Goal: Transaction & Acquisition: Purchase product/service

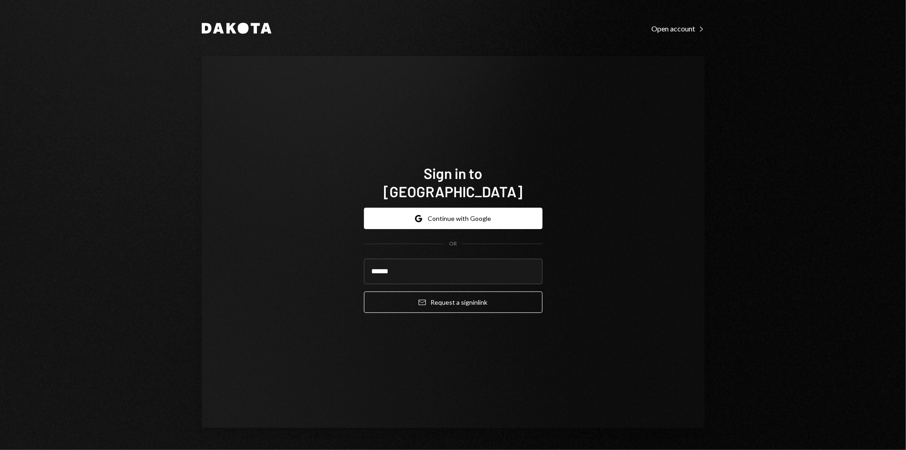
type input "*****"
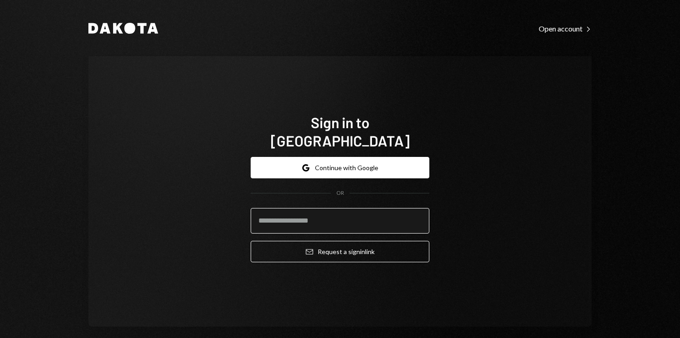
click at [344, 210] on input "email" at bounding box center [340, 221] width 179 height 26
type input "**********"
click at [251, 241] on button "Email Request a sign in link" at bounding box center [340, 251] width 179 height 21
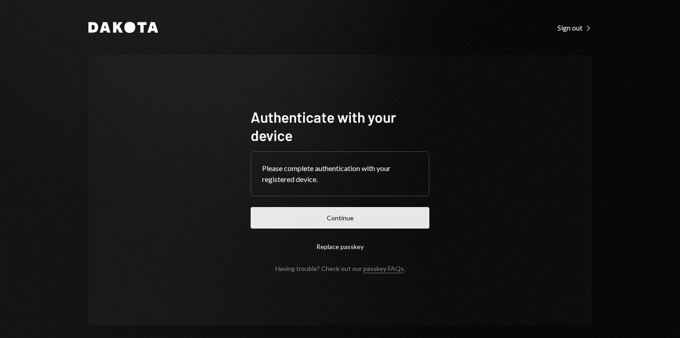
click at [297, 219] on button "Continue" at bounding box center [340, 217] width 179 height 21
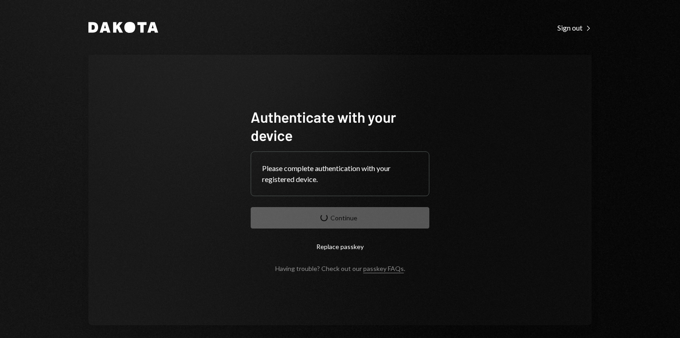
click at [121, 154] on div "Authenticate with your device Please complete authentication with your register…" at bounding box center [339, 190] width 503 height 270
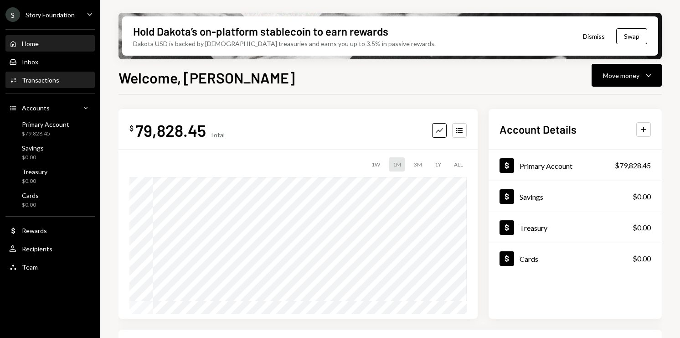
click at [42, 86] on div "Activities Transactions" at bounding box center [50, 79] width 82 height 15
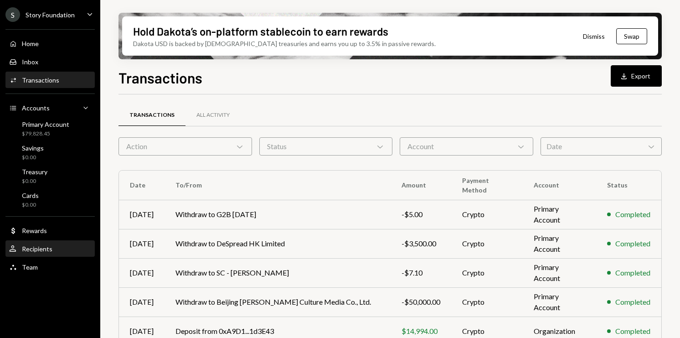
click at [53, 252] on div "User Recipients" at bounding box center [50, 249] width 82 height 8
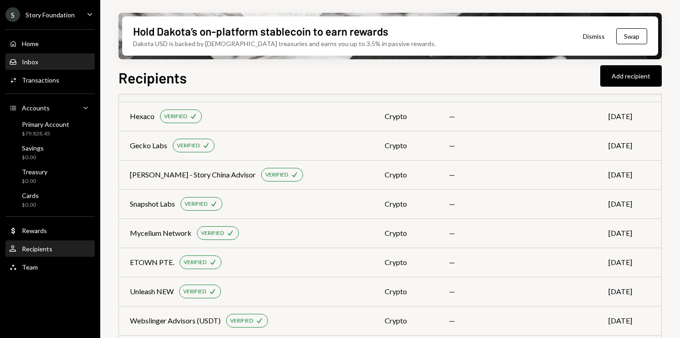
scroll to position [1495, 0]
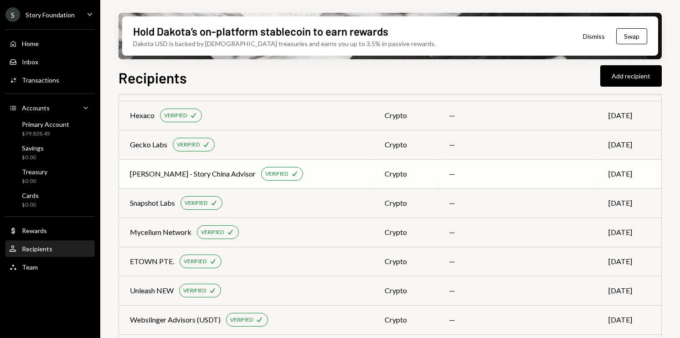
click at [319, 186] on td "Yi Lu - Story China Advisor VERIFIED Check" at bounding box center [246, 173] width 255 height 29
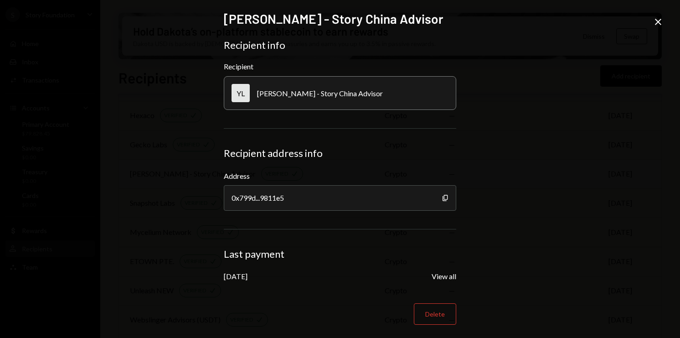
click at [319, 186] on div "0x799d...9811e5" at bounding box center [340, 198] width 232 height 26
click at [591, 154] on div "Yi Lu - Story China Advisor Recipient info Recipient YL Yi Lu - Story China Adv…" at bounding box center [340, 169] width 680 height 338
click at [659, 24] on icon at bounding box center [658, 22] width 6 height 6
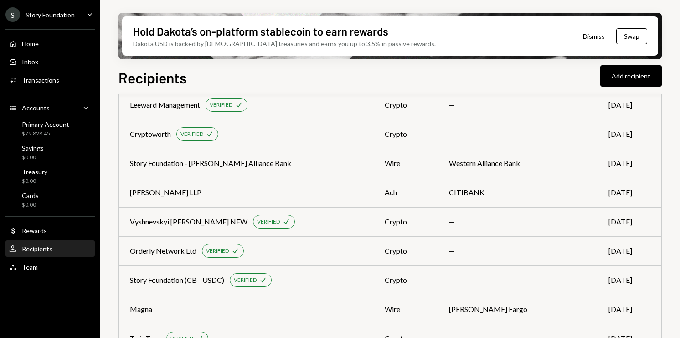
scroll to position [1506, 0]
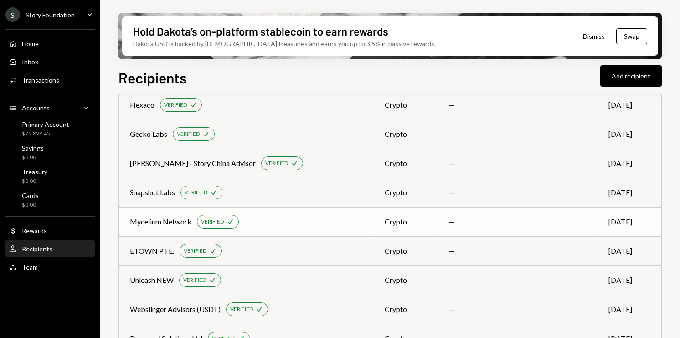
click at [282, 221] on div "Mycelium Network VERIFIED Check" at bounding box center [246, 222] width 233 height 14
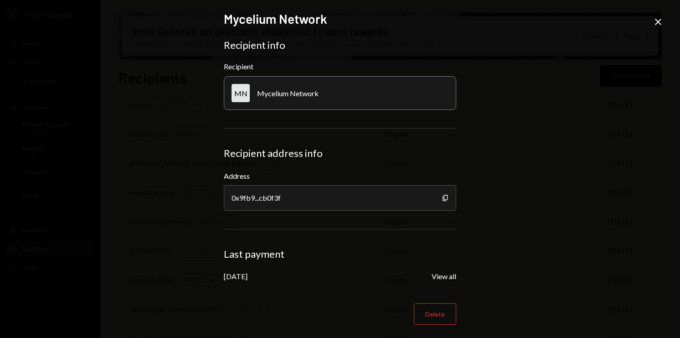
click at [657, 22] on icon at bounding box center [658, 22] width 6 height 6
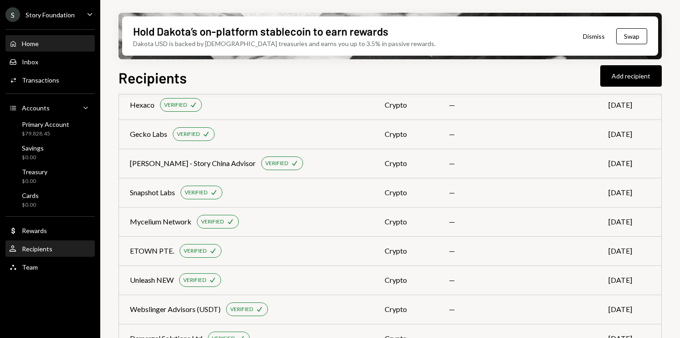
click at [36, 44] on div "Home" at bounding box center [30, 44] width 17 height 8
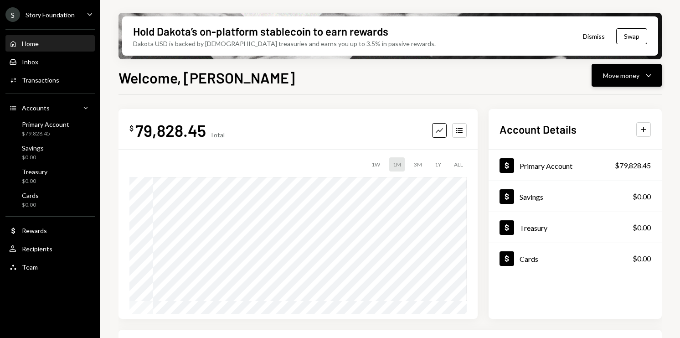
click at [650, 78] on icon "Caret Down" at bounding box center [648, 75] width 11 height 11
click at [500, 139] on div "Account Details Plus Dollar Primary Account $79,828.45 Dollar Savings $0.00 Dol…" at bounding box center [574, 214] width 173 height 210
click at [653, 81] on button "Move money Caret Down" at bounding box center [626, 75] width 70 height 23
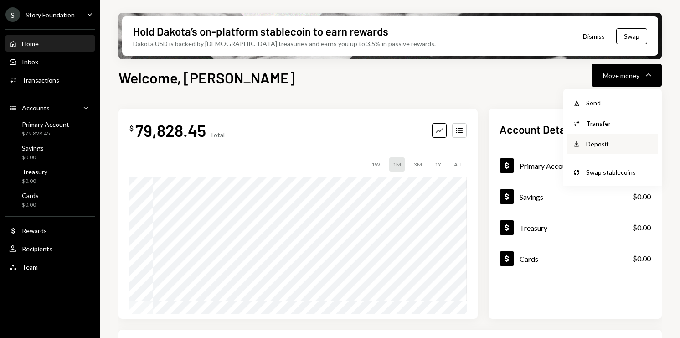
click at [592, 144] on div "Deposit" at bounding box center [619, 144] width 67 height 10
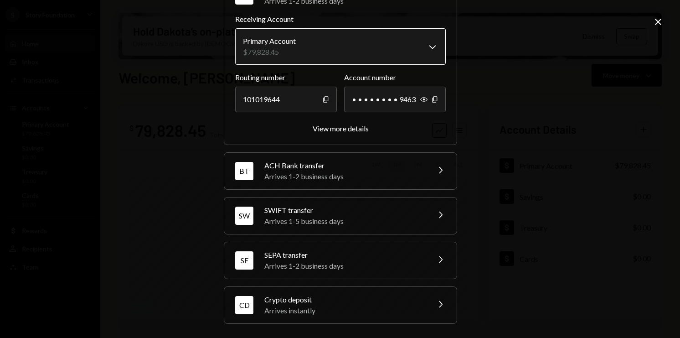
scroll to position [62, 0]
click at [311, 170] on div "Arrives 1-2 business days" at bounding box center [343, 175] width 159 height 11
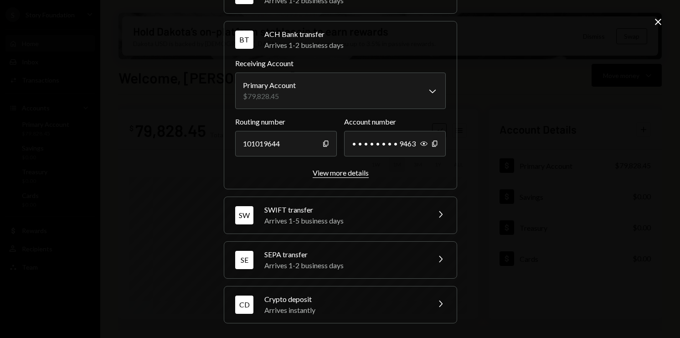
click at [340, 176] on div "View more details" at bounding box center [340, 172] width 56 height 9
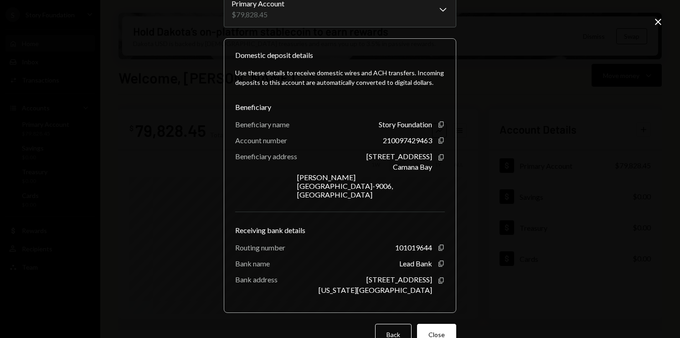
scroll to position [0, 0]
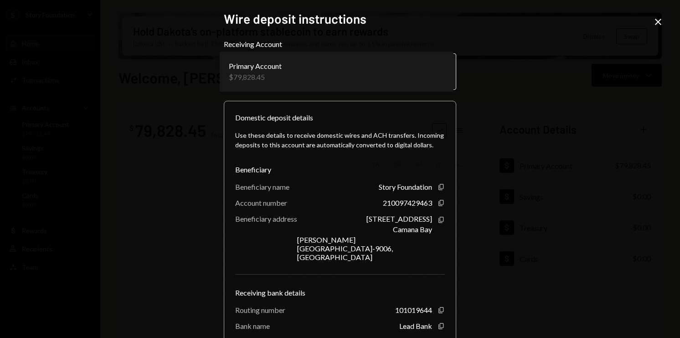
click at [358, 58] on body "S Story Foundation Caret Down Home Home Inbox Inbox Activities Transactions Acc…" at bounding box center [340, 169] width 680 height 338
click at [292, 158] on div "Use these details to receive domestic wires and ACH transfers. Incoming deposit…" at bounding box center [340, 243] width 210 height 241
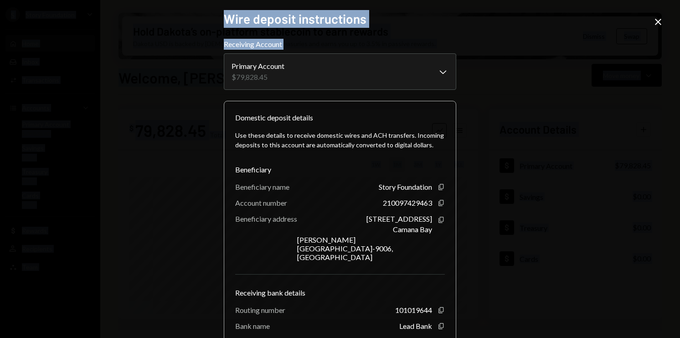
scroll to position [67, 0]
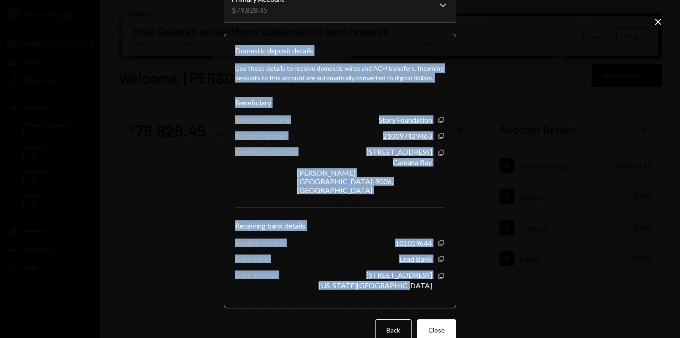
drag, startPoint x: 231, startPoint y: 116, endPoint x: 428, endPoint y: 283, distance: 258.3
click at [428, 283] on div "Domestic deposit details Use these details to receive domestic wires and ACH tr…" at bounding box center [340, 171] width 232 height 274
click at [113, 147] on div "**********" at bounding box center [340, 169] width 680 height 338
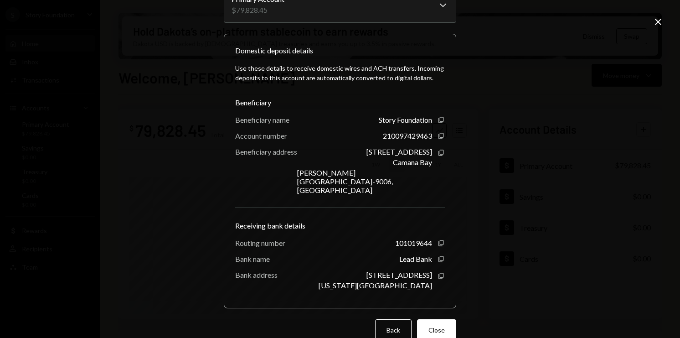
click at [136, 66] on div "**********" at bounding box center [340, 169] width 680 height 338
click at [440, 319] on button "Close" at bounding box center [436, 329] width 39 height 21
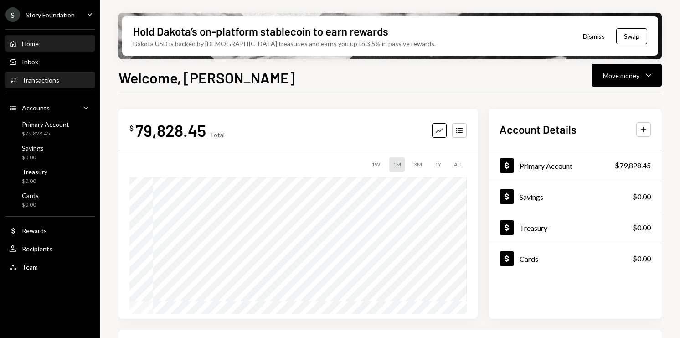
click at [51, 82] on div "Transactions" at bounding box center [40, 80] width 37 height 8
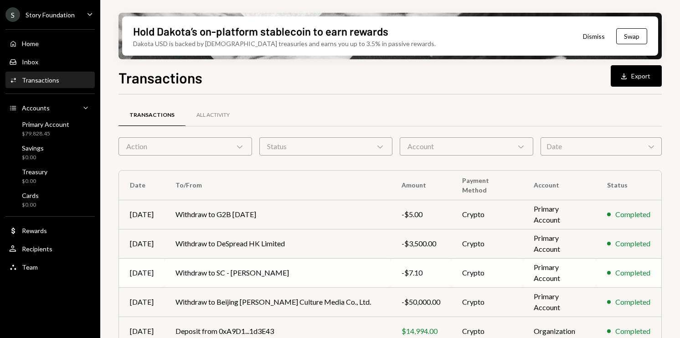
click at [247, 265] on td "Withdraw to SC - [PERSON_NAME]" at bounding box center [277, 272] width 226 height 29
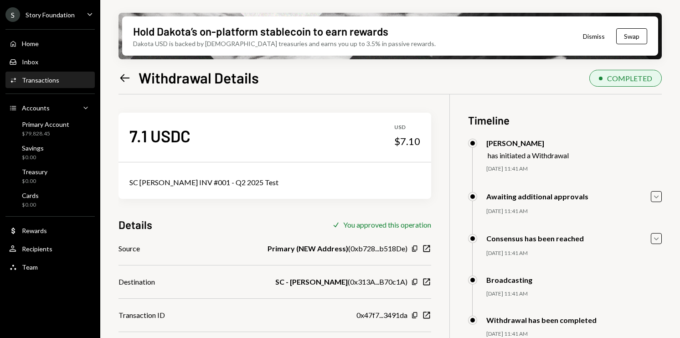
scroll to position [28, 0]
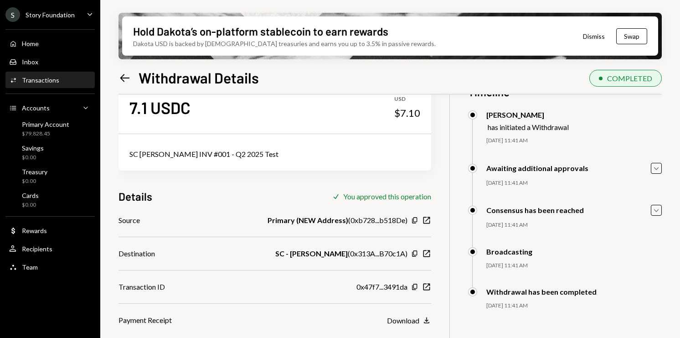
click at [203, 156] on div "SC Jason INV #001 - Q2 2025 Test" at bounding box center [274, 154] width 291 height 11
copy div "SC Jason INV #001 - Q2 2025 Test"
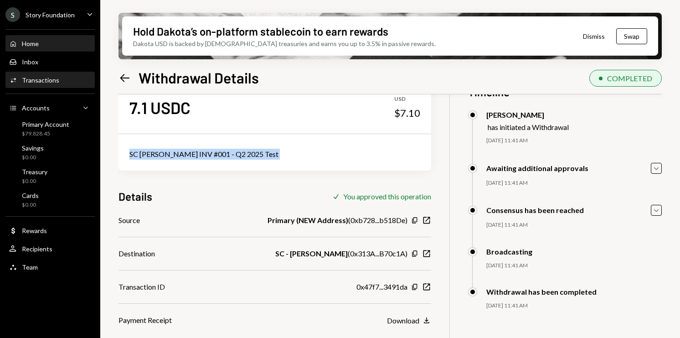
click at [54, 42] on div "Home Home" at bounding box center [50, 44] width 82 height 8
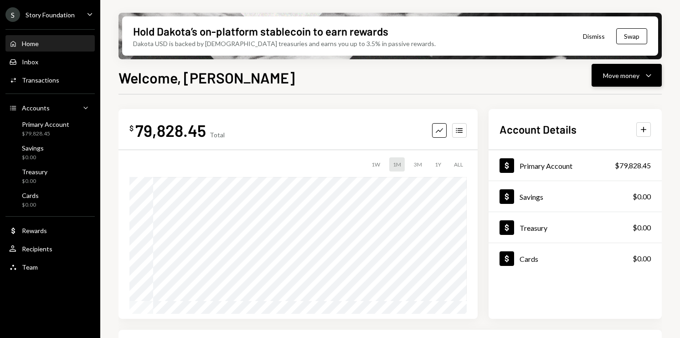
click at [654, 78] on button "Move money Caret Down" at bounding box center [626, 75] width 70 height 23
click at [628, 97] on div "Withdraw Send" at bounding box center [612, 102] width 91 height 20
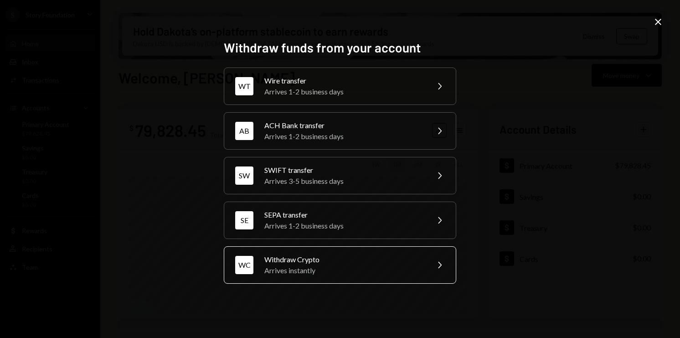
click at [320, 258] on div "Withdraw Crypto" at bounding box center [343, 259] width 159 height 11
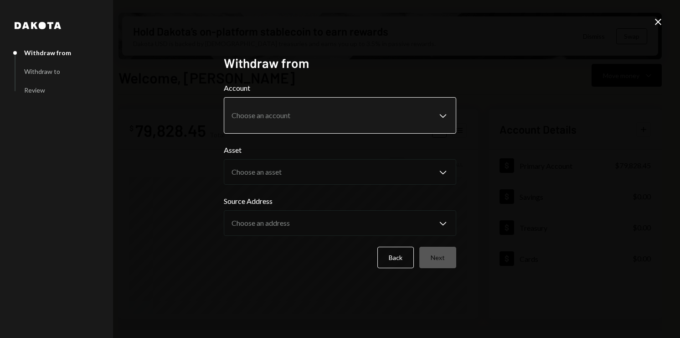
click at [287, 116] on body "S Story Foundation Caret Down Home Home Inbox Inbox Activities Transactions Acc…" at bounding box center [340, 169] width 680 height 338
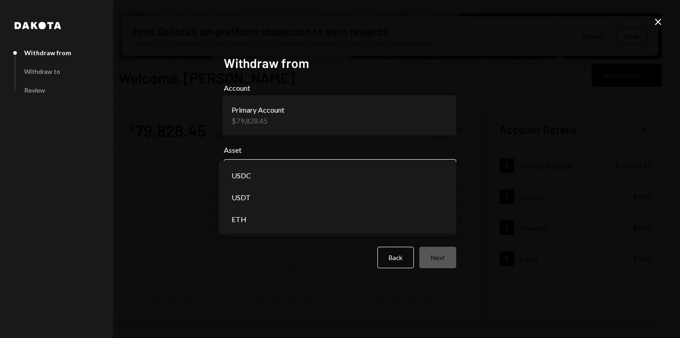
click at [283, 167] on body "S Story Foundation Caret Down Home Home Inbox Inbox Activities Transactions Acc…" at bounding box center [340, 169] width 680 height 338
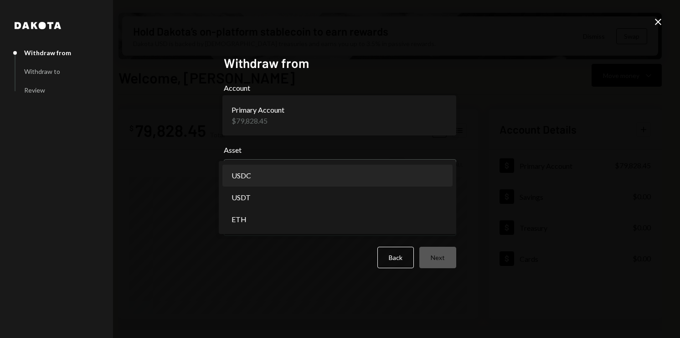
select select "****"
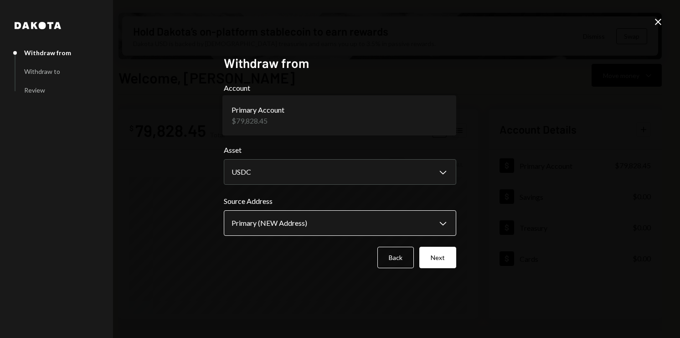
click at [282, 224] on body "S Story Foundation Caret Down Home Home Inbox Inbox Activities Transactions Acc…" at bounding box center [340, 169] width 680 height 338
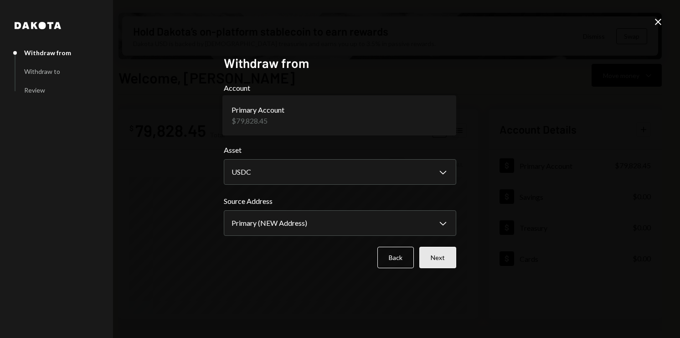
click at [448, 265] on button "Next" at bounding box center [437, 256] width 37 height 21
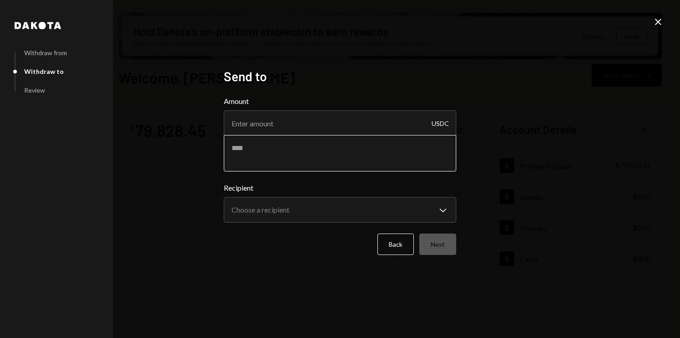
click at [302, 143] on textarea at bounding box center [340, 153] width 232 height 36
paste textarea "**********"
type textarea "**********"
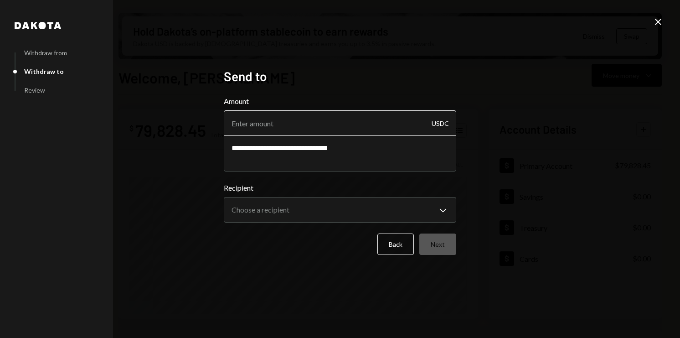
click at [279, 122] on input "Amount" at bounding box center [340, 123] width 232 height 26
paste input "6380.00"
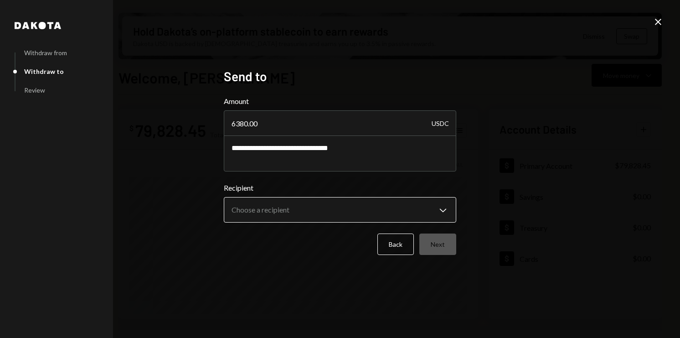
type input "6380.00"
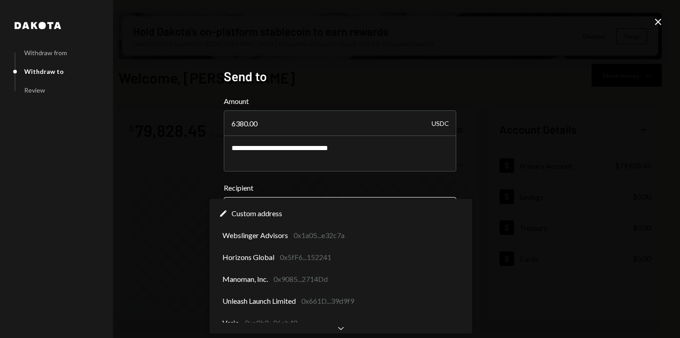
click at [280, 205] on body "S Story Foundation Caret Down Home Home Inbox Inbox Activities Transactions Acc…" at bounding box center [340, 169] width 680 height 338
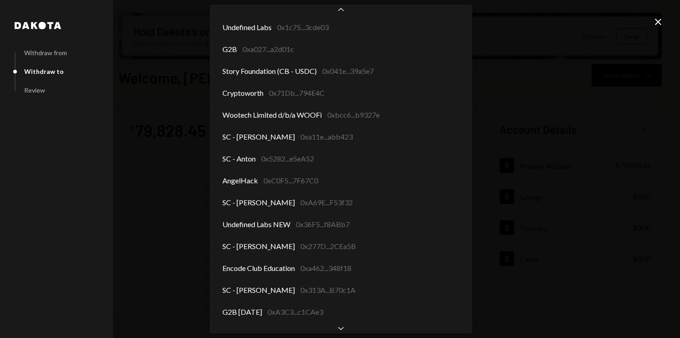
scroll to position [1352, 0]
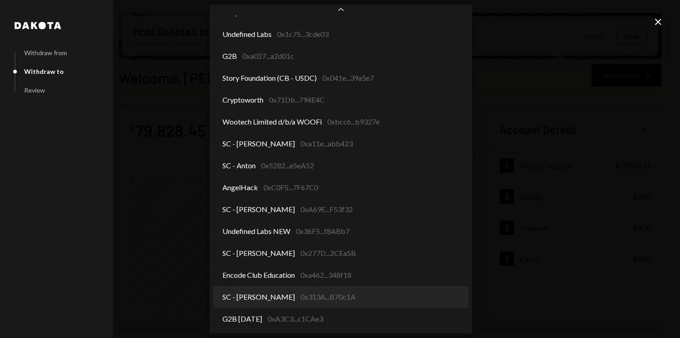
select select "**********"
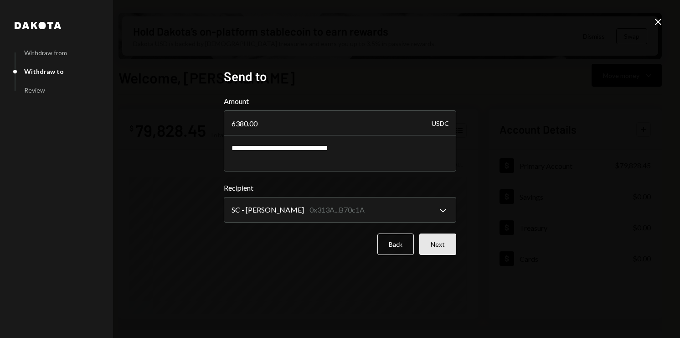
click at [434, 243] on button "Next" at bounding box center [437, 243] width 37 height 21
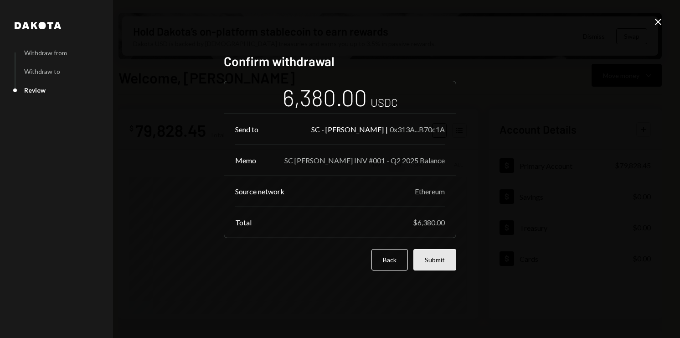
click at [441, 252] on button "Submit" at bounding box center [434, 259] width 43 height 21
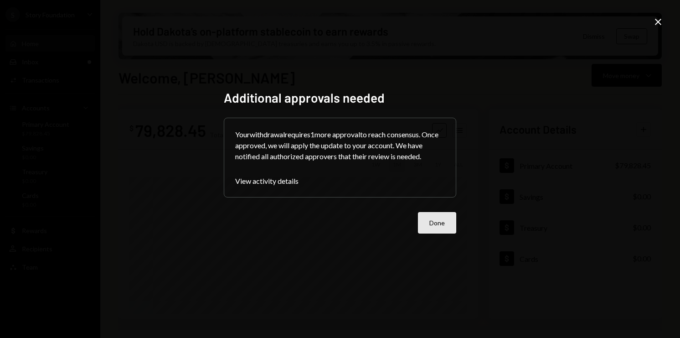
click at [451, 225] on button "Done" at bounding box center [437, 222] width 38 height 21
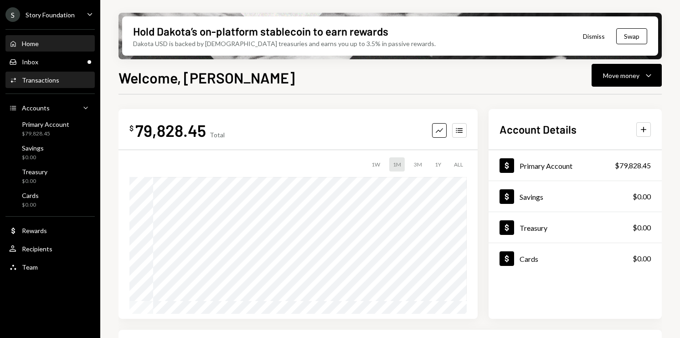
click at [51, 81] on div "Transactions" at bounding box center [40, 80] width 37 height 8
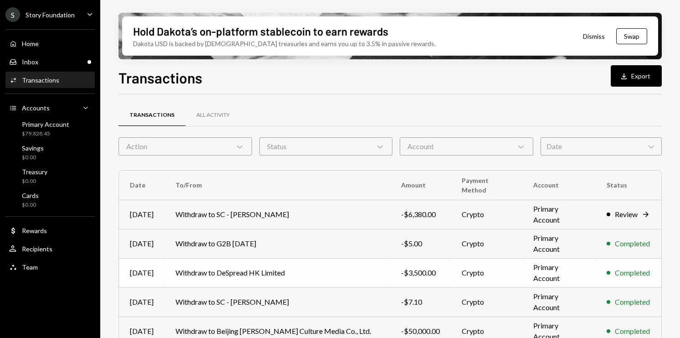
click at [197, 275] on td "Withdraw to DeSpread HK Limited" at bounding box center [276, 272] width 225 height 29
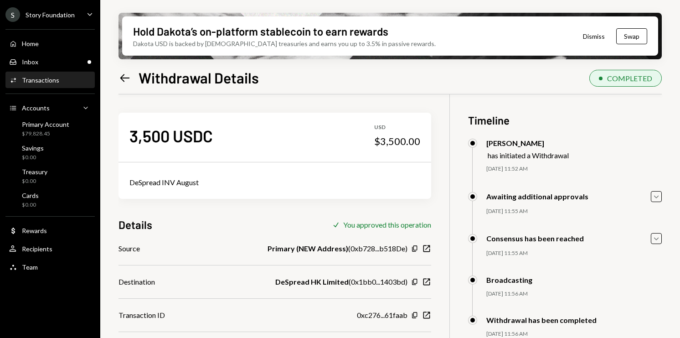
scroll to position [73, 0]
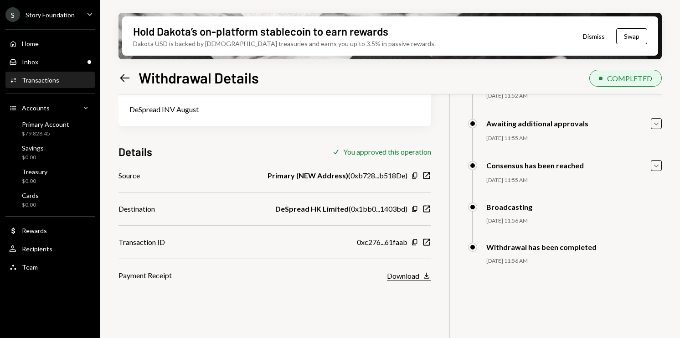
click at [406, 275] on div "Download" at bounding box center [403, 275] width 32 height 9
click at [57, 77] on div "Activities Transactions" at bounding box center [50, 80] width 82 height 8
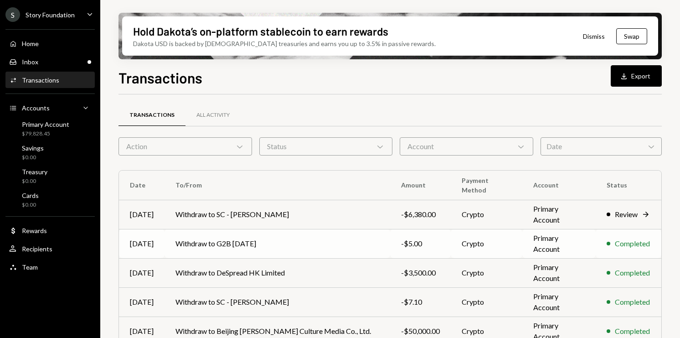
click at [254, 247] on td "Withdraw to G2B [DATE]" at bounding box center [276, 243] width 225 height 29
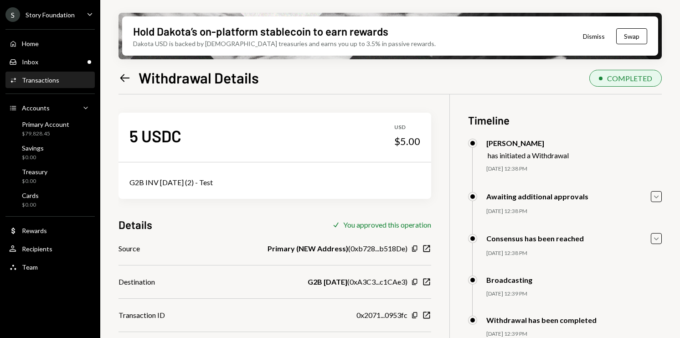
click at [179, 178] on div "G2B INV 08.07.2025 (2) - Test" at bounding box center [274, 182] width 291 height 11
copy div "G2B INV 08.07.2025 (2) - Test"
click at [33, 44] on div "Home" at bounding box center [30, 44] width 17 height 8
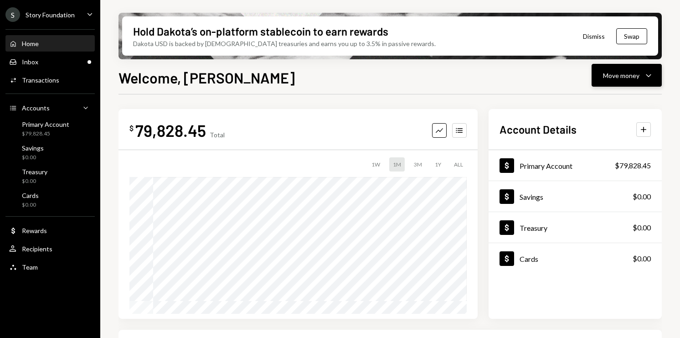
click at [657, 77] on button "Move money Caret Down" at bounding box center [626, 75] width 70 height 23
click at [621, 94] on div "Withdraw Send" at bounding box center [612, 102] width 91 height 20
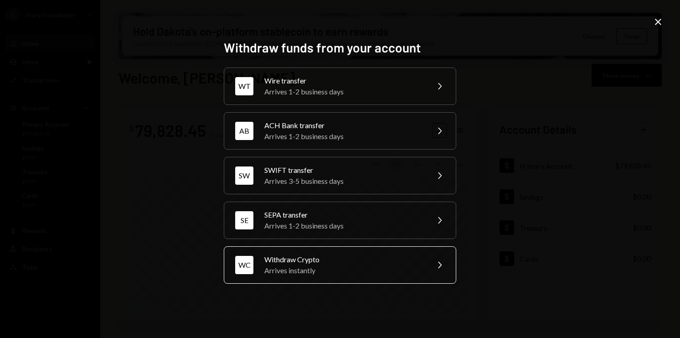
click at [316, 259] on div "Withdraw Crypto" at bounding box center [343, 259] width 159 height 11
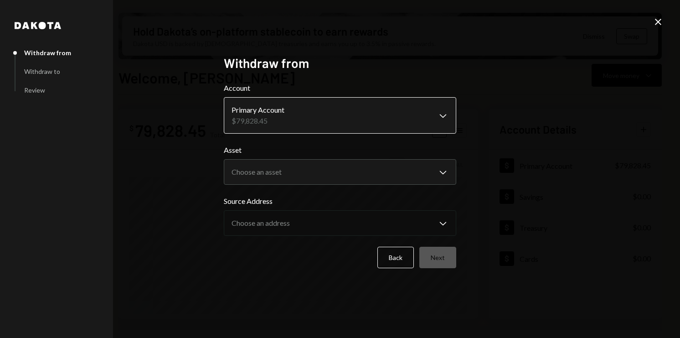
click at [255, 110] on body "S Story Foundation Caret Down Home Home Inbox Inbox Activities Transactions Acc…" at bounding box center [340, 169] width 680 height 338
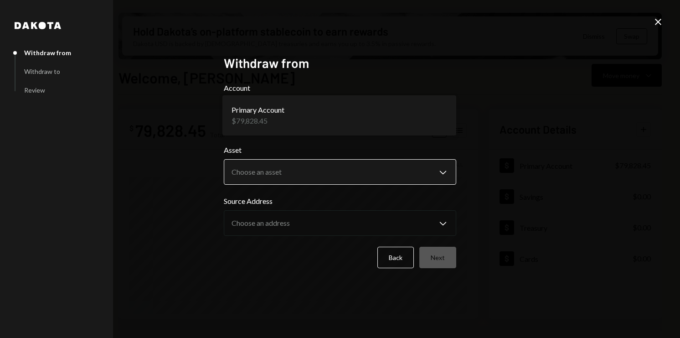
click at [261, 167] on body "S Story Foundation Caret Down Home Home Inbox Inbox Activities Transactions Acc…" at bounding box center [340, 169] width 680 height 338
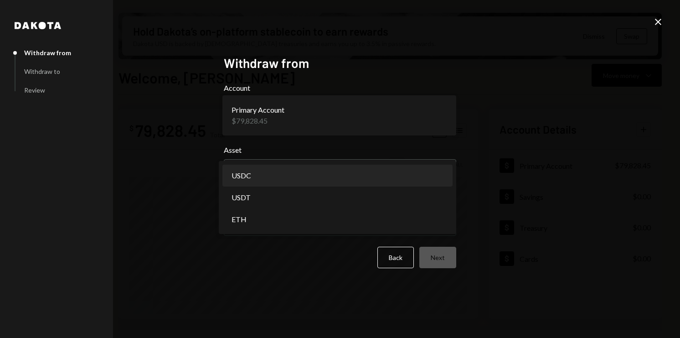
select select "****"
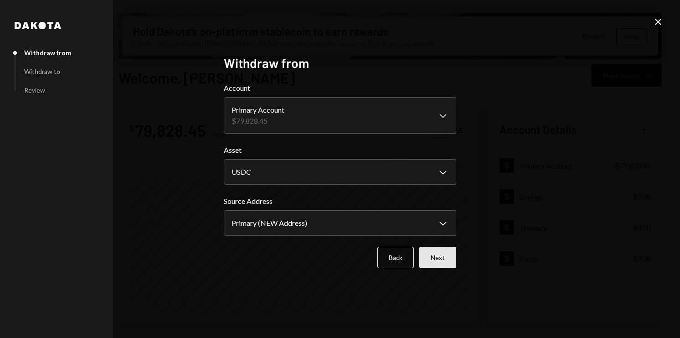
click at [451, 256] on button "Next" at bounding box center [437, 256] width 37 height 21
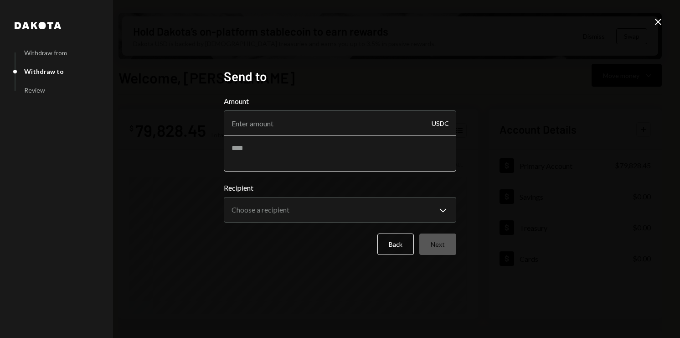
click at [297, 145] on textarea at bounding box center [340, 153] width 232 height 36
click at [261, 118] on input "Amount" at bounding box center [340, 123] width 232 height 26
type input "12995"
click at [264, 157] on textarea at bounding box center [340, 153] width 232 height 36
paste textarea "**********"
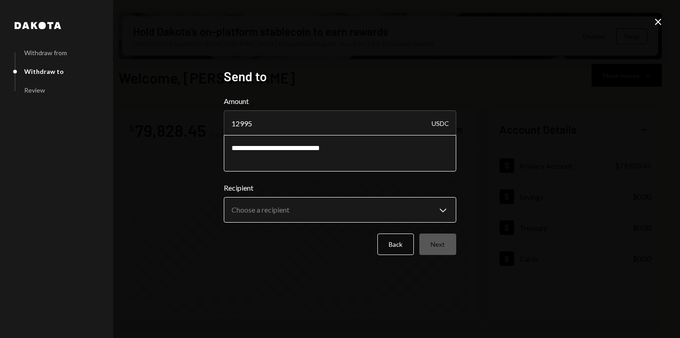
type textarea "**********"
click at [264, 213] on body "S Story Foundation Caret Down Home Home Inbox Inbox Activities Transactions Acc…" at bounding box center [340, 169] width 680 height 338
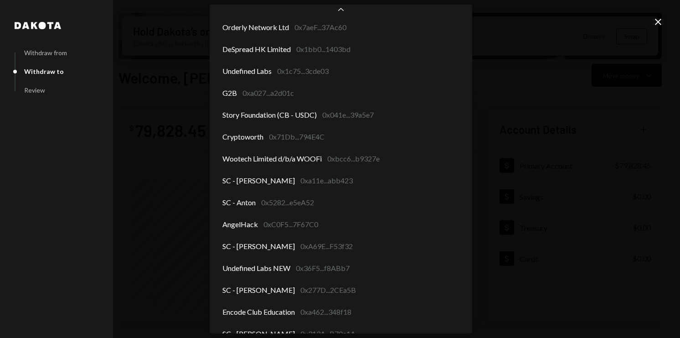
scroll to position [1352, 0]
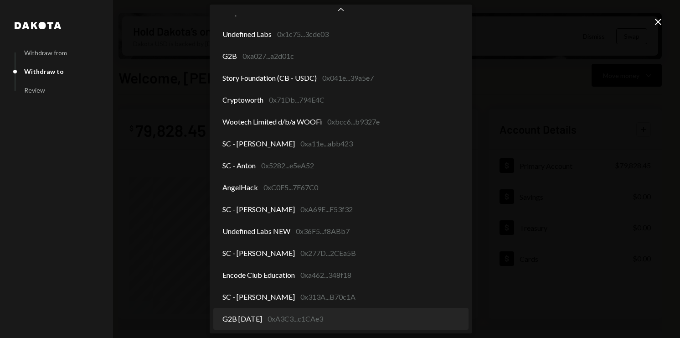
select select "**********"
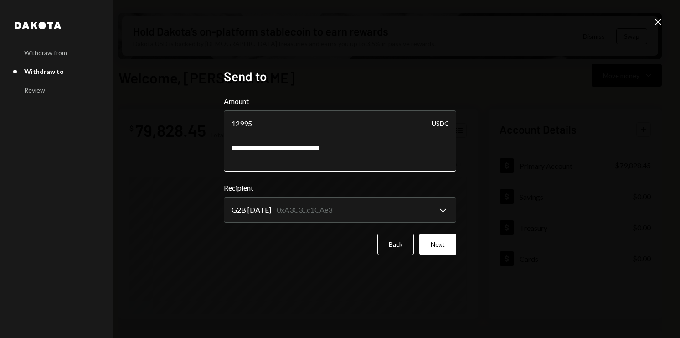
click at [292, 151] on textarea "**********" at bounding box center [340, 153] width 232 height 36
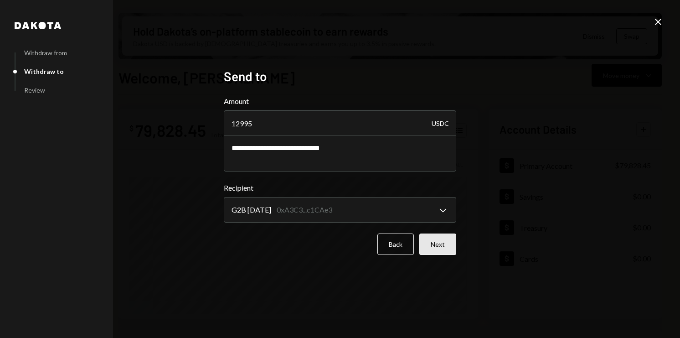
click at [442, 243] on button "Next" at bounding box center [437, 243] width 37 height 21
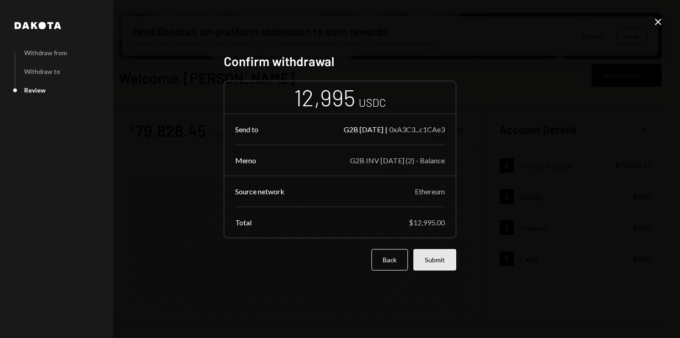
click at [446, 267] on button "Submit" at bounding box center [434, 259] width 43 height 21
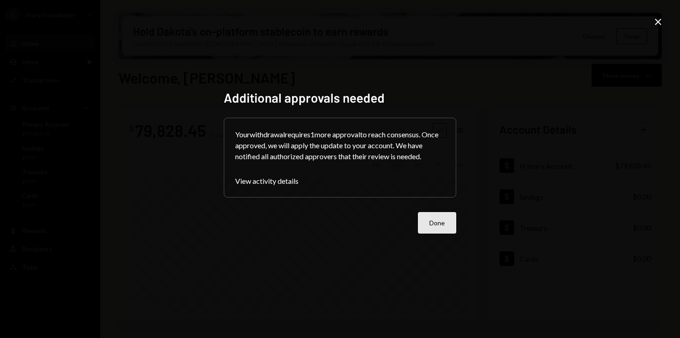
click at [439, 219] on button "Done" at bounding box center [437, 222] width 38 height 21
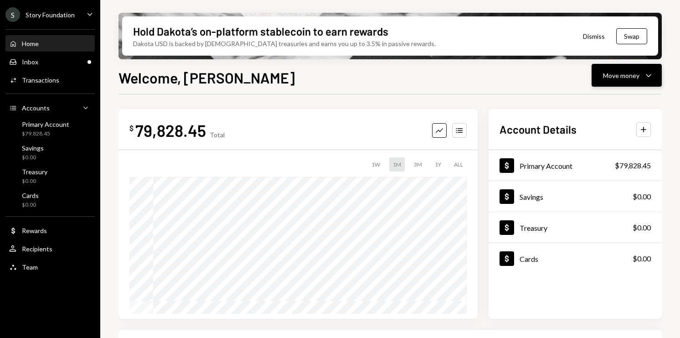
click at [654, 75] on button "Move money Caret Down" at bounding box center [626, 75] width 70 height 23
click at [612, 99] on div "Send" at bounding box center [619, 103] width 67 height 10
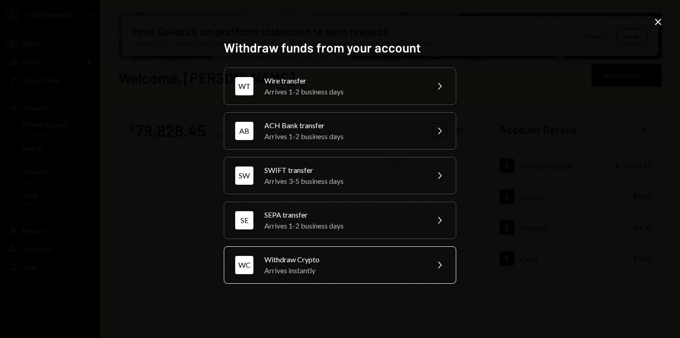
click at [353, 261] on div "Withdraw Crypto" at bounding box center [343, 259] width 159 height 11
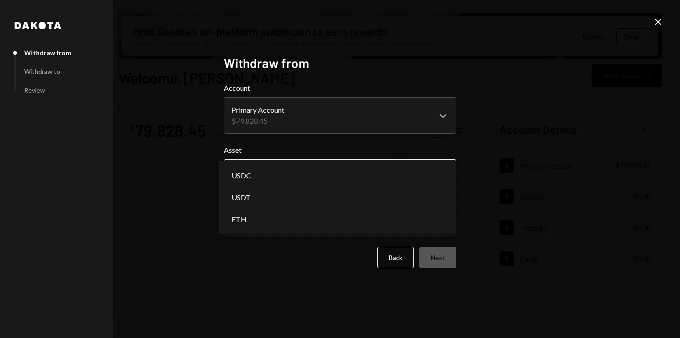
click at [317, 173] on body "S Story Foundation Caret Down Home Home Inbox Inbox Activities Transactions Acc…" at bounding box center [340, 169] width 680 height 338
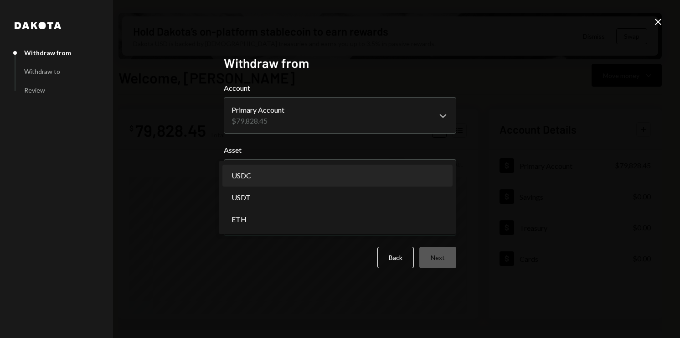
select select "****"
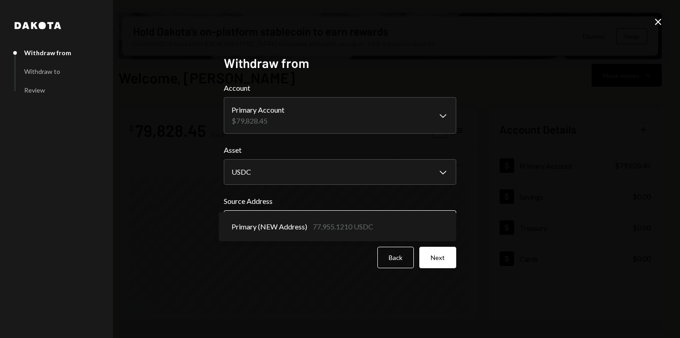
click at [260, 228] on body "S Story Foundation Caret Down Home Home Inbox Inbox Activities Transactions Acc…" at bounding box center [340, 169] width 680 height 338
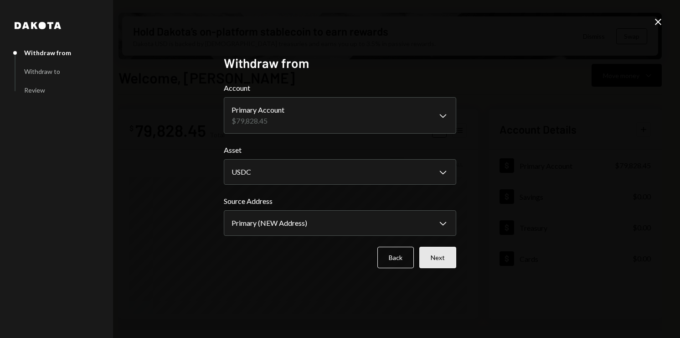
click at [436, 256] on button "Next" at bounding box center [437, 256] width 37 height 21
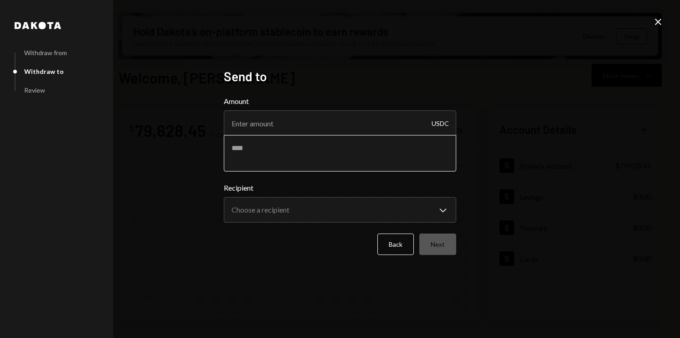
click at [283, 147] on textarea at bounding box center [340, 153] width 232 height 36
paste textarea "**********"
click at [278, 149] on textarea "**********" at bounding box center [340, 153] width 232 height 36
type textarea "**********"
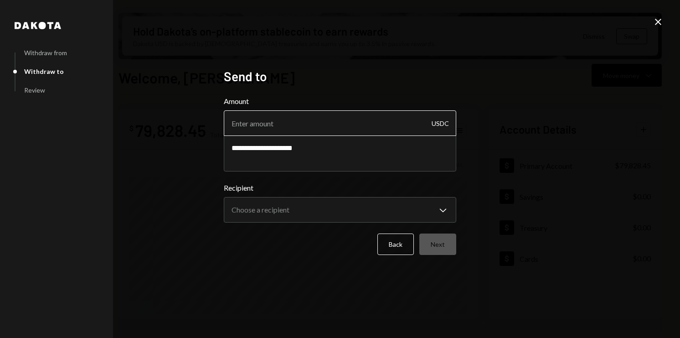
click at [287, 132] on input "Amount" at bounding box center [340, 123] width 232 height 26
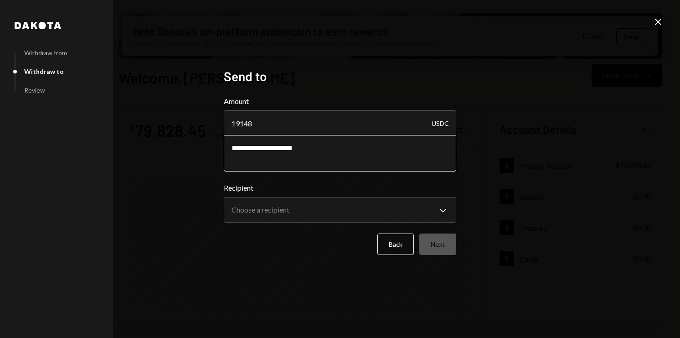
type input "19148"
click at [322, 161] on textarea "**********" at bounding box center [340, 153] width 232 height 36
click at [315, 211] on body "S Story Foundation Caret Down Home Home Inbox Inbox Activities Transactions Acc…" at bounding box center [340, 169] width 680 height 338
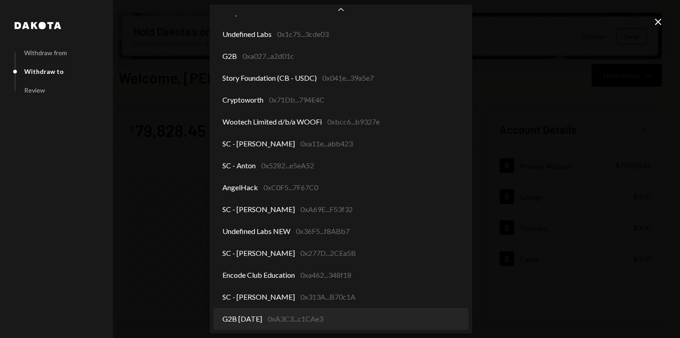
select select "**********"
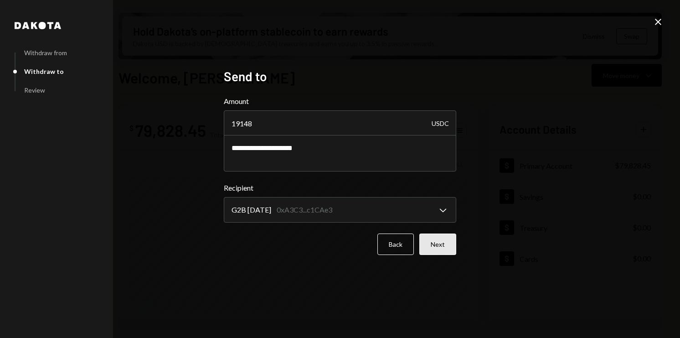
click at [431, 236] on button "Next" at bounding box center [437, 243] width 37 height 21
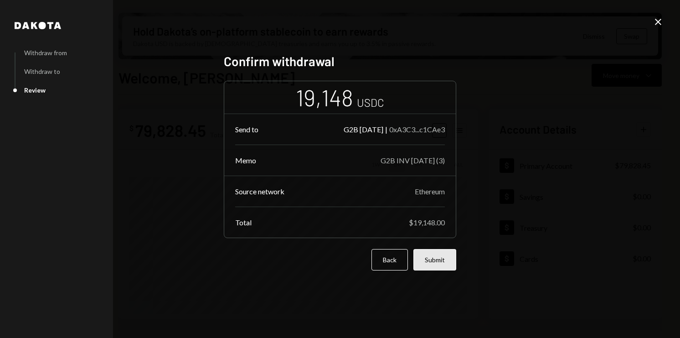
click at [442, 258] on button "Submit" at bounding box center [434, 259] width 43 height 21
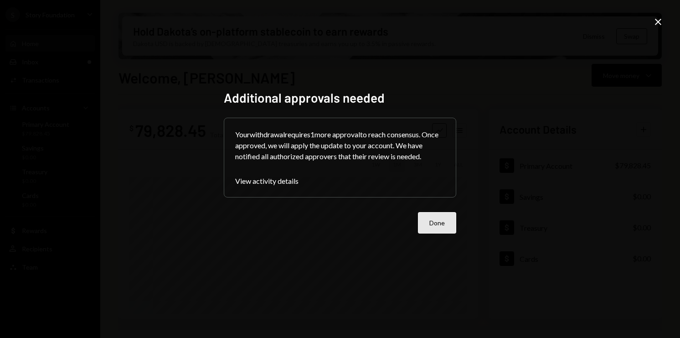
click at [430, 215] on button "Done" at bounding box center [437, 222] width 38 height 21
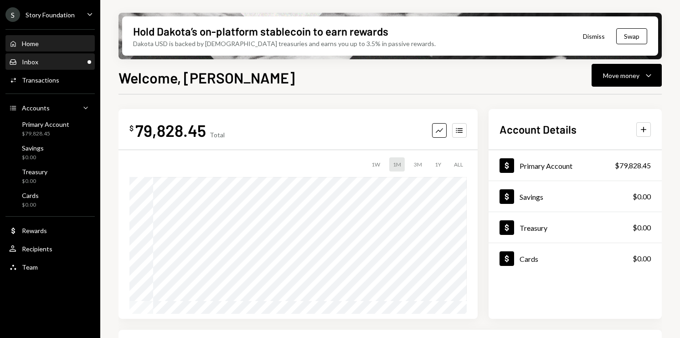
click at [77, 58] on div "Inbox Inbox" at bounding box center [50, 62] width 82 height 8
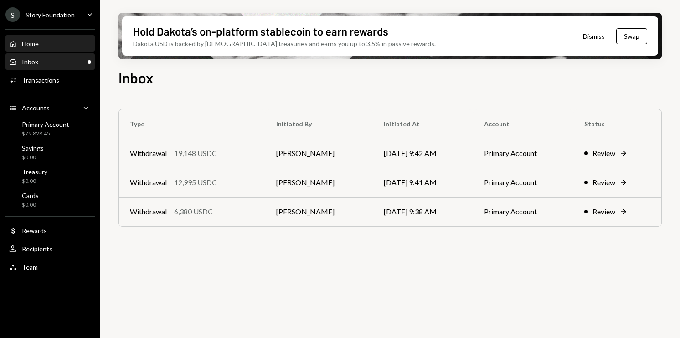
click at [50, 36] on div "Home Home" at bounding box center [50, 43] width 82 height 15
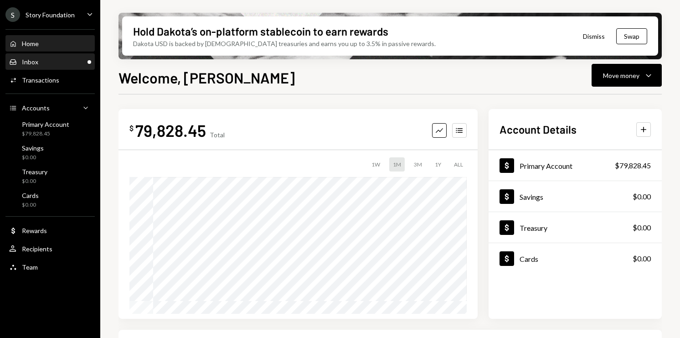
click at [49, 58] on div "Inbox Inbox" at bounding box center [50, 62] width 82 height 8
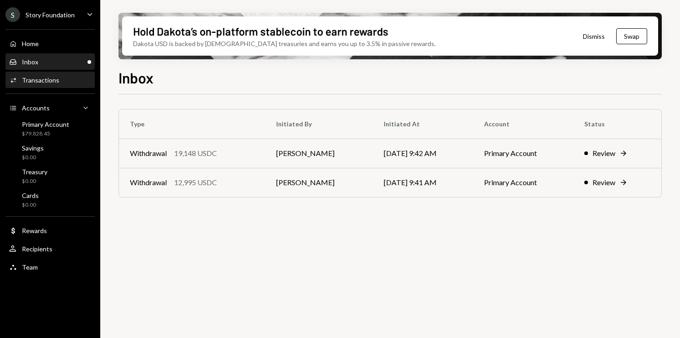
click at [58, 78] on div "Activities Transactions" at bounding box center [50, 80] width 82 height 8
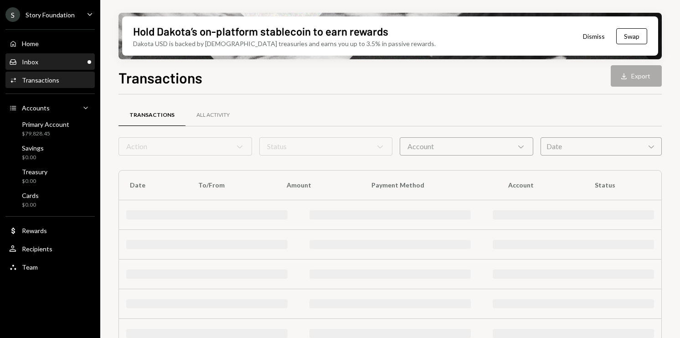
click at [57, 58] on div "Inbox Inbox" at bounding box center [50, 62] width 82 height 8
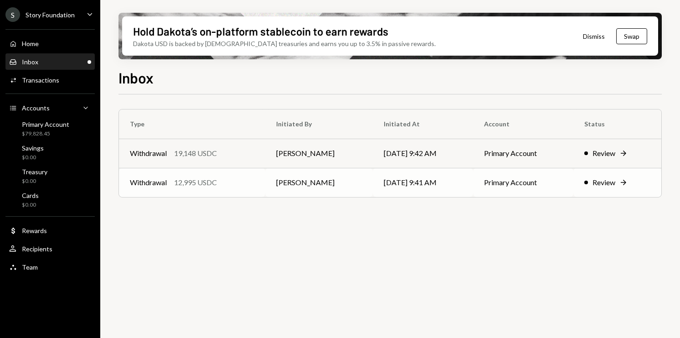
click at [188, 186] on div "12,995 USDC" at bounding box center [195, 182] width 43 height 11
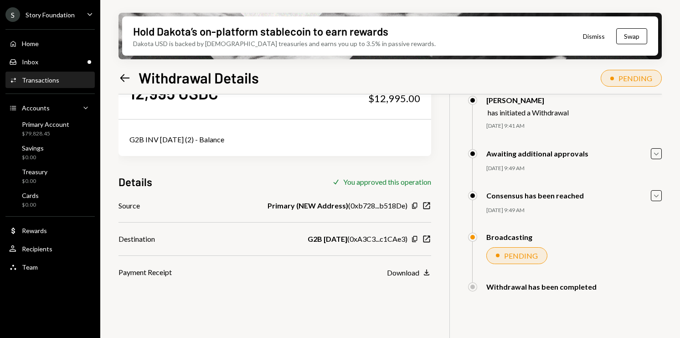
scroll to position [51, 0]
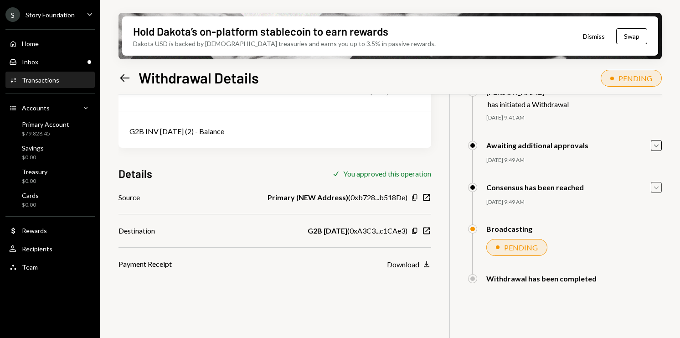
click at [655, 187] on icon "Caret Down" at bounding box center [656, 187] width 10 height 10
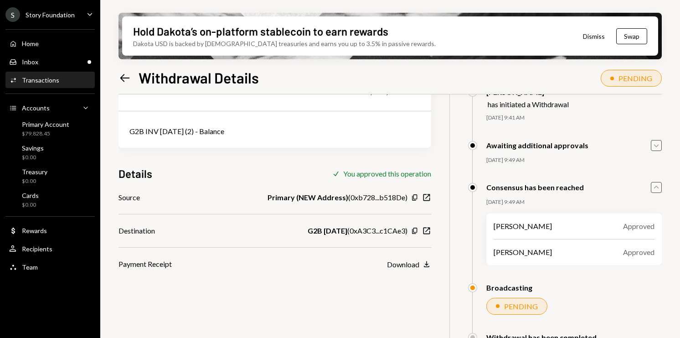
click at [660, 148] on icon "Caret Down" at bounding box center [656, 145] width 10 height 10
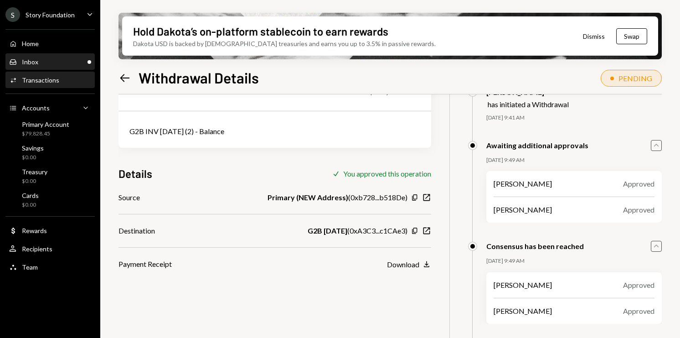
click at [61, 59] on div "Inbox Inbox" at bounding box center [50, 62] width 82 height 8
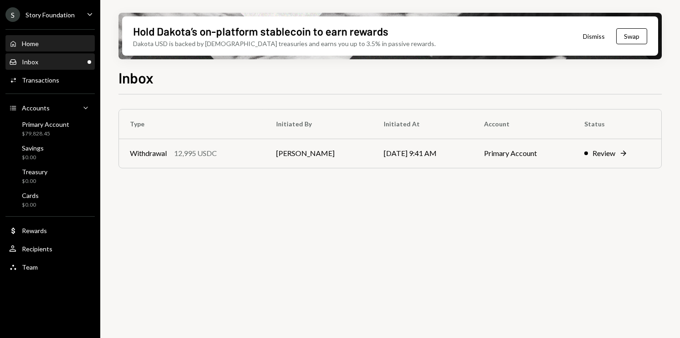
click at [60, 43] on div "Home Home" at bounding box center [50, 44] width 82 height 8
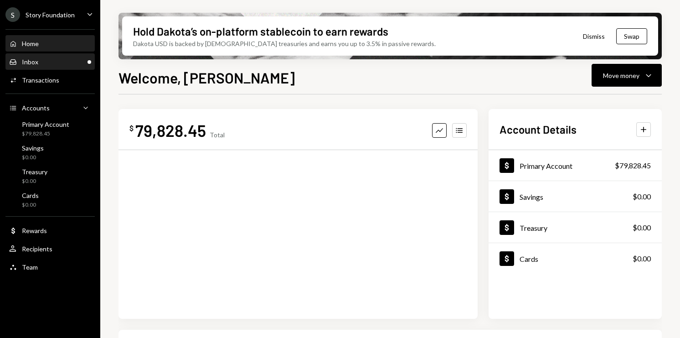
click at [56, 56] on div "Inbox Inbox" at bounding box center [50, 61] width 82 height 15
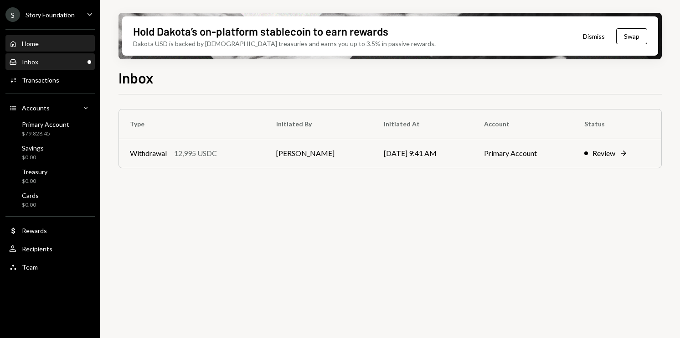
click at [50, 43] on div "Home Home" at bounding box center [50, 44] width 82 height 8
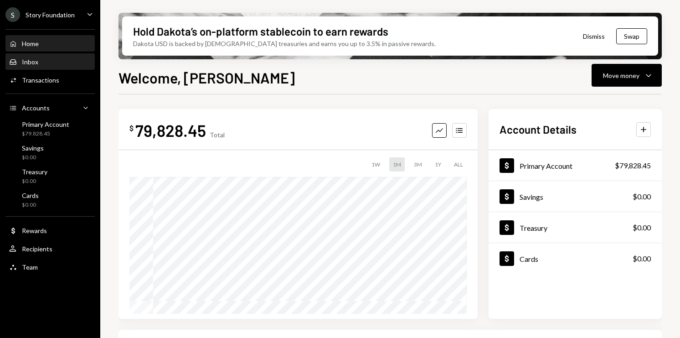
click at [52, 58] on div "Inbox Inbox" at bounding box center [50, 62] width 82 height 8
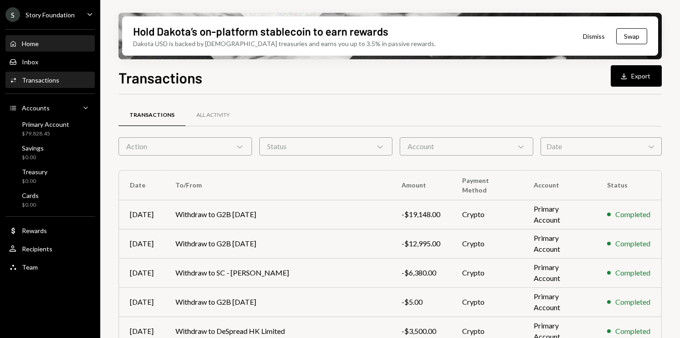
click at [57, 44] on div "Home Home" at bounding box center [50, 44] width 82 height 8
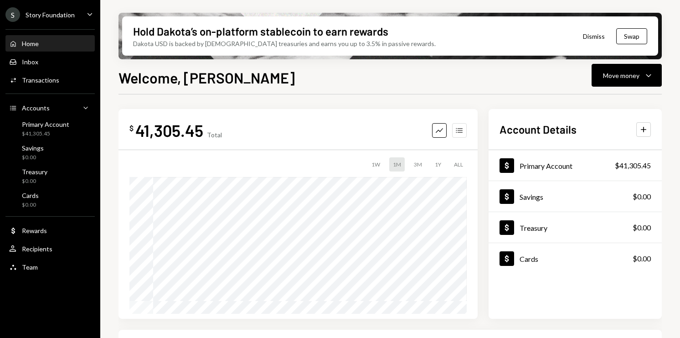
click at [462, 133] on icon "Accounts" at bounding box center [459, 130] width 9 height 9
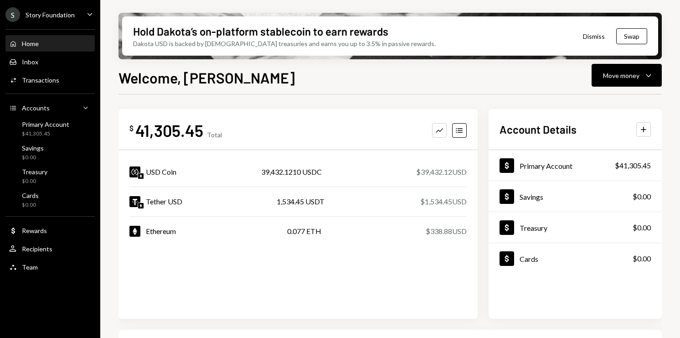
click at [435, 175] on div "$39,432.12 USD" at bounding box center [441, 171] width 51 height 11
click at [444, 178] on div "USD Coin 39,432.1210 USDC $39,432.12 USD" at bounding box center [297, 171] width 337 height 29
drag, startPoint x: 448, startPoint y: 174, endPoint x: 416, endPoint y: 169, distance: 32.8
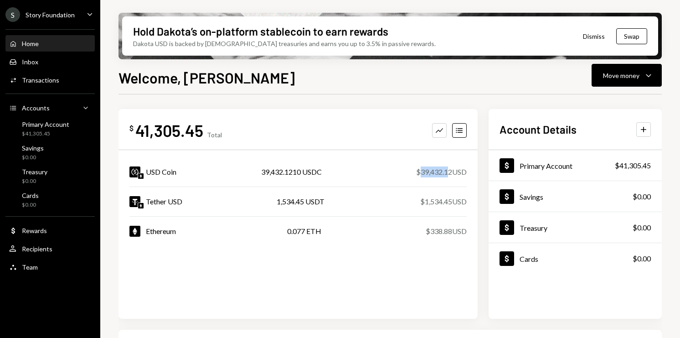
click at [416, 169] on div "$39,432.12 USD" at bounding box center [441, 171] width 51 height 11
drag, startPoint x: 451, startPoint y: 170, endPoint x: 416, endPoint y: 169, distance: 34.2
click at [416, 169] on div "$39,432.12 USD" at bounding box center [441, 171] width 51 height 11
copy div "39,432.12"
click at [501, 280] on div "Dollar Primary Account $41,305.45 Dollar Savings $0.00 Dollar Treasury $0.00 Do…" at bounding box center [574, 234] width 173 height 169
